Goal: Task Accomplishment & Management: Complete application form

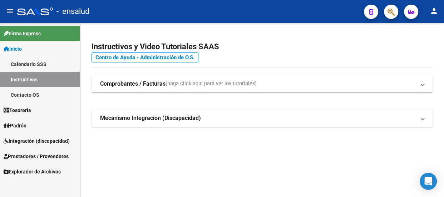
click at [45, 155] on span "Prestadores / Proveedores" at bounding box center [36, 157] width 65 height 8
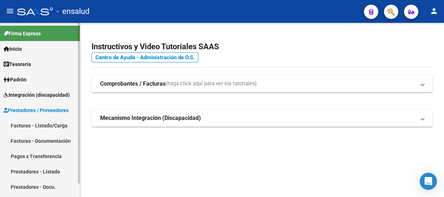
scroll to position [13, 0]
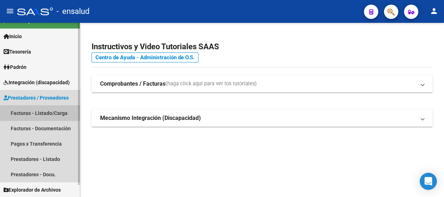
click at [16, 110] on link "Facturas - Listado/Carga" at bounding box center [40, 112] width 80 height 15
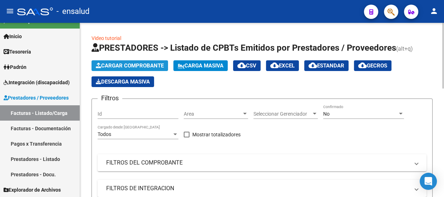
click at [142, 64] on span "Cargar Comprobante" at bounding box center [130, 66] width 68 height 6
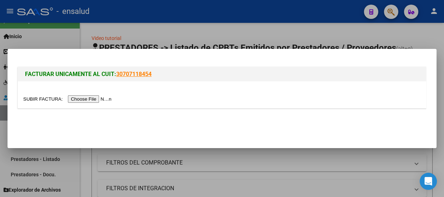
click at [104, 100] on input "file" at bounding box center [68, 99] width 90 height 8
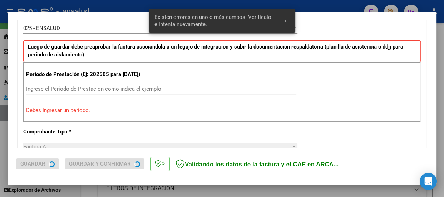
scroll to position [220, 0]
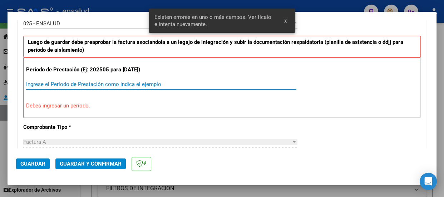
click at [47, 88] on input "Ingrese el Período de Prestación como indica el ejemplo" at bounding box center [161, 84] width 270 height 6
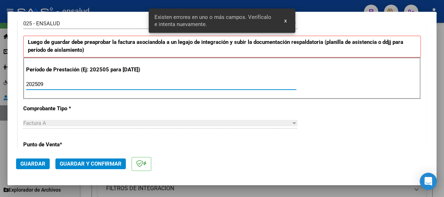
type input "202509"
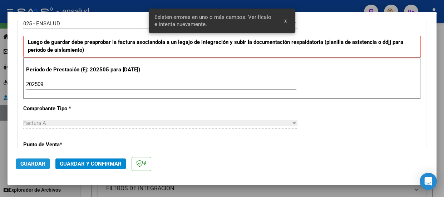
click at [37, 164] on span "Guardar" at bounding box center [32, 164] width 25 height 6
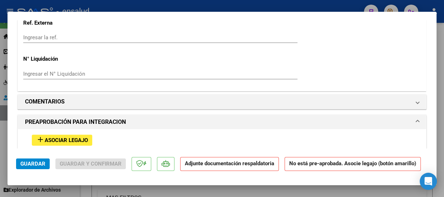
scroll to position [682, 0]
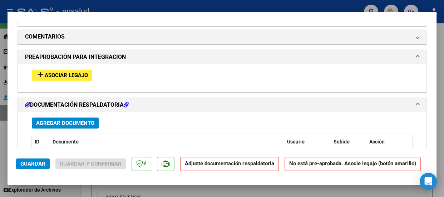
click at [80, 79] on span "Asociar Legajo" at bounding box center [66, 75] width 43 height 6
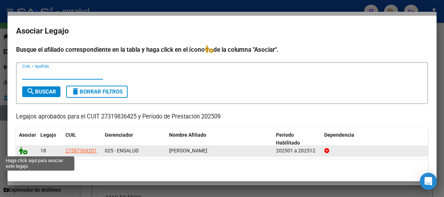
click at [26, 153] on icon at bounding box center [23, 151] width 9 height 8
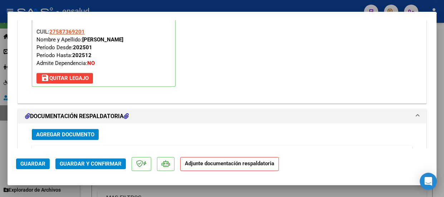
scroll to position [831, 0]
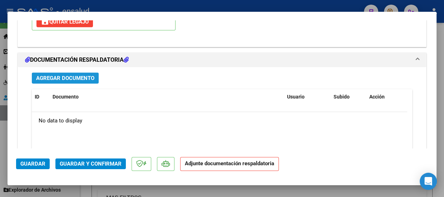
click at [58, 81] on span "Agregar Documento" at bounding box center [65, 78] width 58 height 6
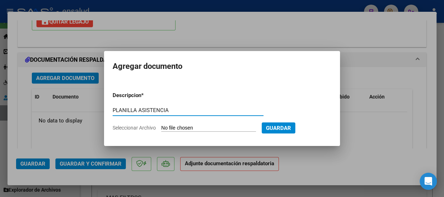
type input "PLANILLA ASISTENCIA"
click at [200, 126] on input "Seleccionar Archivo" at bounding box center [208, 128] width 95 height 7
type input "C:\fakepath\BAREIRO VALENTINA_202509_90_N_NUÑEZ PAULA_3-226-PA.pdf"
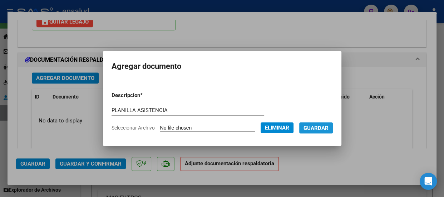
click at [328, 127] on span "Guardar" at bounding box center [315, 128] width 25 height 6
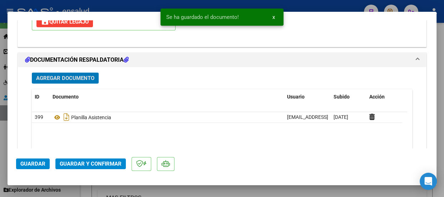
click at [81, 165] on span "Guardar y Confirmar" at bounding box center [91, 164] width 62 height 6
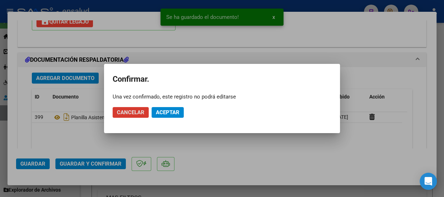
click at [174, 114] on span "Aceptar" at bounding box center [168, 112] width 24 height 6
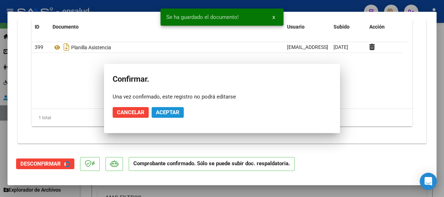
scroll to position [766, 0]
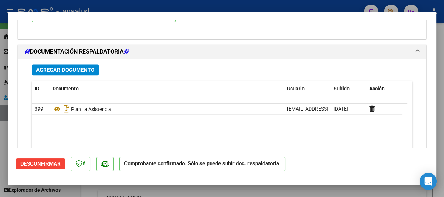
click at [260, 8] on div at bounding box center [222, 98] width 444 height 197
type input "$ 0,00"
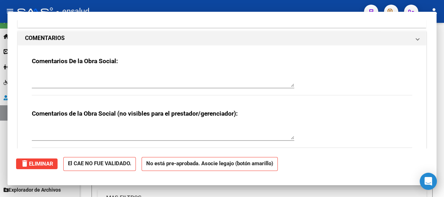
scroll to position [782, 0]
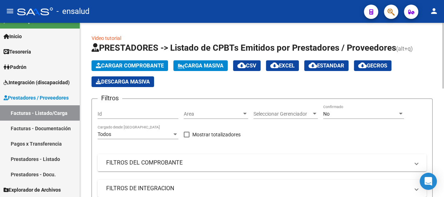
click at [144, 65] on span "Cargar Comprobante" at bounding box center [130, 66] width 68 height 6
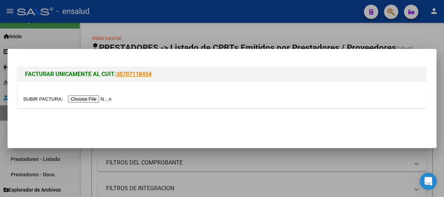
click at [85, 99] on input "file" at bounding box center [68, 99] width 90 height 8
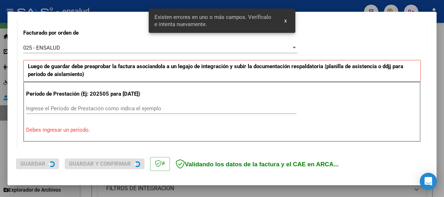
scroll to position [220, 0]
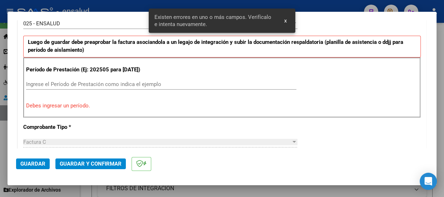
click at [35, 88] on input "Ingrese el Período de Prestación como indica el ejemplo" at bounding box center [161, 84] width 270 height 6
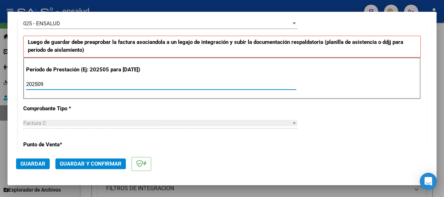
type input "202509"
click at [33, 163] on span "Guardar" at bounding box center [32, 164] width 25 height 6
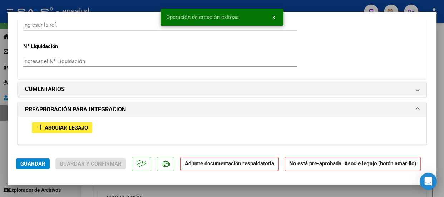
scroll to position [650, 0]
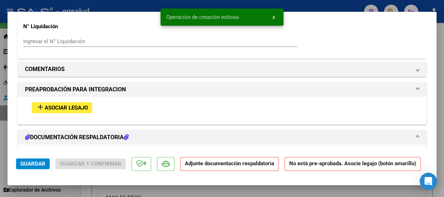
click at [76, 111] on span "Asociar Legajo" at bounding box center [66, 108] width 43 height 6
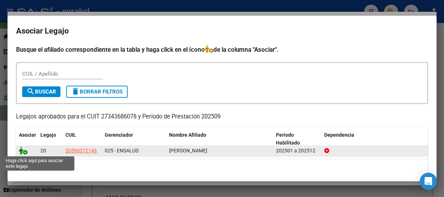
drag, startPoint x: 25, startPoint y: 152, endPoint x: 30, endPoint y: 150, distance: 6.0
click at [25, 152] on icon at bounding box center [23, 151] width 9 height 8
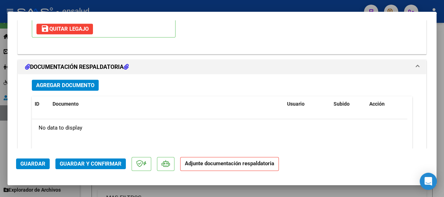
scroll to position [831, 0]
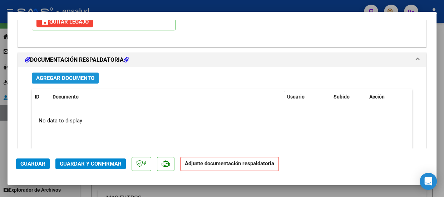
click at [82, 81] on span "Agregar Documento" at bounding box center [65, 78] width 58 height 6
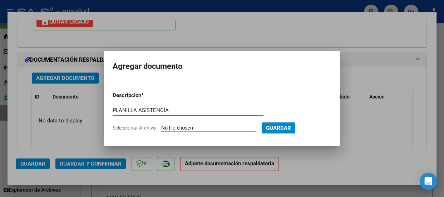
type input "PLANILLA ASISTENCIA"
click at [234, 125] on app-file-uploader "Seleccionar Archivo" at bounding box center [187, 128] width 149 height 6
click at [200, 126] on input "Seleccionar Archivo" at bounding box center [208, 128] width 95 height 7
type input "C:\fakepath\FERREIRA BELTRAN_202509_90_N_HURRELL BRENDA_2-649-PA.pdf"
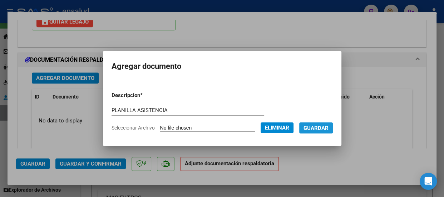
click at [321, 127] on span "Guardar" at bounding box center [315, 128] width 25 height 6
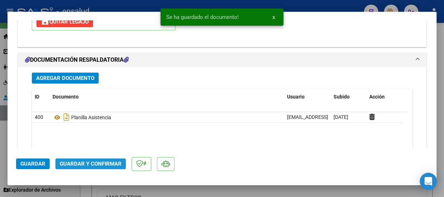
click at [101, 163] on span "Guardar y Confirmar" at bounding box center [91, 164] width 62 height 6
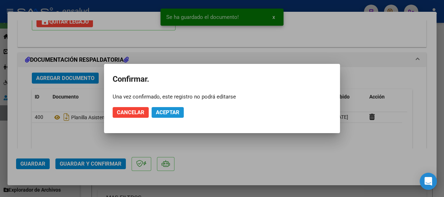
click at [168, 110] on span "Aceptar" at bounding box center [168, 112] width 24 height 6
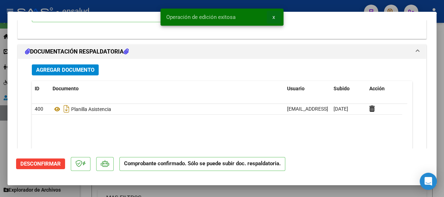
click at [273, 16] on span "x" at bounding box center [273, 17] width 3 height 6
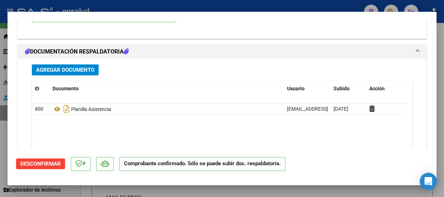
click at [268, 6] on div at bounding box center [222, 98] width 444 height 197
type input "$ 0,00"
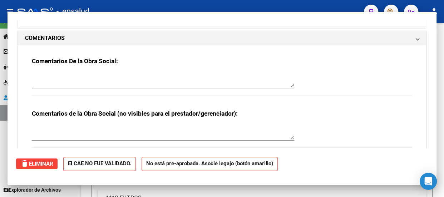
scroll to position [0, 0]
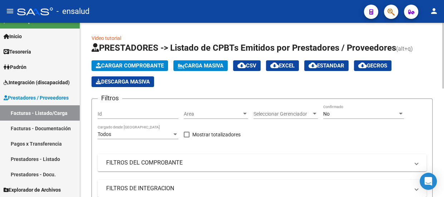
click at [137, 66] on span "Cargar Comprobante" at bounding box center [130, 66] width 68 height 6
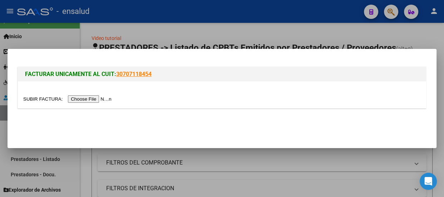
click at [88, 98] on input "file" at bounding box center [68, 99] width 90 height 8
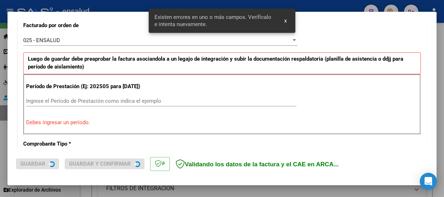
scroll to position [207, 0]
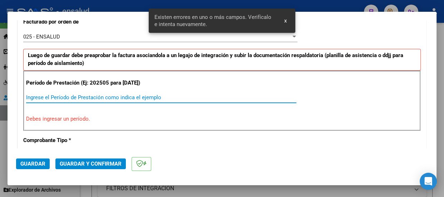
click at [39, 101] on input "Ingrese el Período de Prestación como indica el ejemplo" at bounding box center [161, 97] width 270 height 6
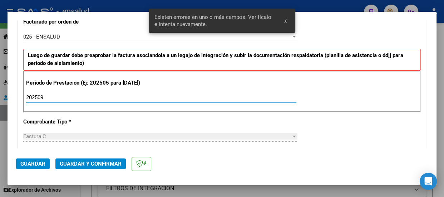
type input "202509"
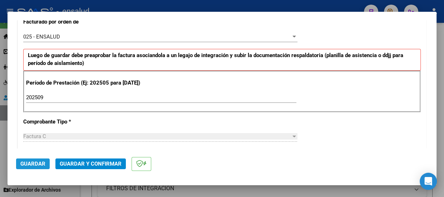
click at [41, 163] on span "Guardar" at bounding box center [32, 164] width 25 height 6
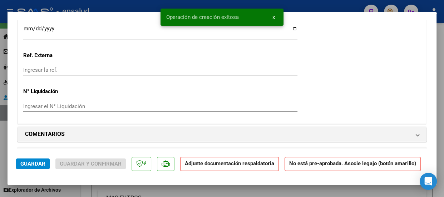
scroll to position [682, 0]
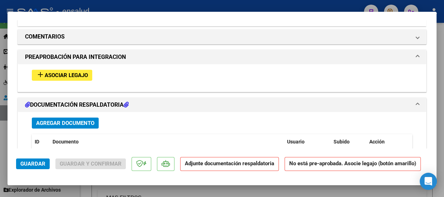
click at [64, 79] on span "Asociar Legajo" at bounding box center [66, 75] width 43 height 6
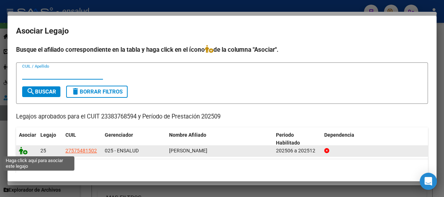
click at [25, 153] on icon at bounding box center [23, 151] width 9 height 8
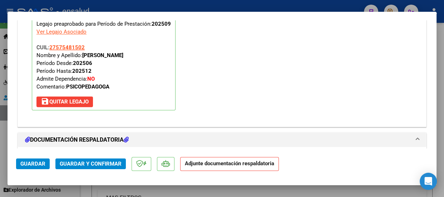
scroll to position [831, 0]
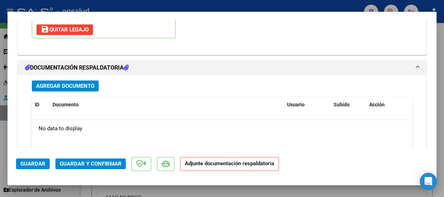
click at [75, 89] on span "Agregar Documento" at bounding box center [65, 86] width 58 height 6
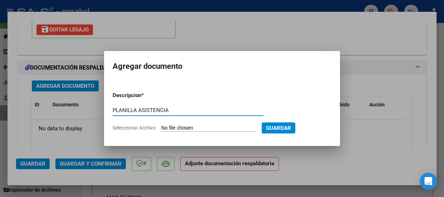
type input "PLANILLA ASISTENCIA"
click at [214, 127] on input "Seleccionar Archivo" at bounding box center [208, 128] width 95 height 7
type input "C:\fakepath\MINA HELENA_202509_90_N_TUNUT NADIA_2-539-PA.pdf"
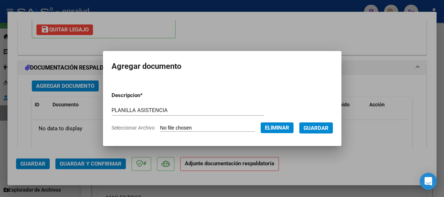
click at [321, 127] on span "Guardar" at bounding box center [315, 128] width 25 height 6
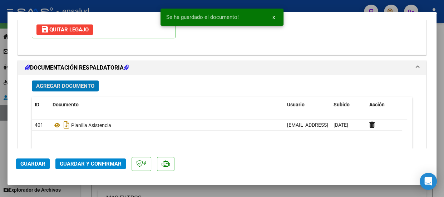
click at [93, 165] on span "Guardar y Confirmar" at bounding box center [91, 164] width 62 height 6
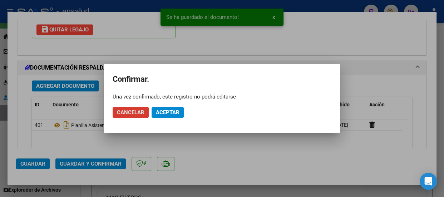
click at [170, 109] on span "Aceptar" at bounding box center [168, 112] width 24 height 6
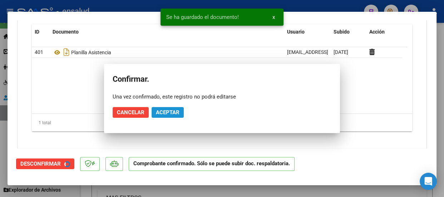
scroll to position [766, 0]
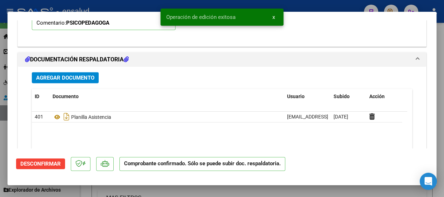
click at [274, 17] on span "x" at bounding box center [273, 17] width 3 height 6
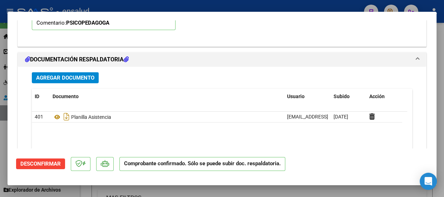
click at [274, 5] on div at bounding box center [222, 98] width 444 height 197
type input "$ 0,00"
